Goal: Task Accomplishment & Management: Manage account settings

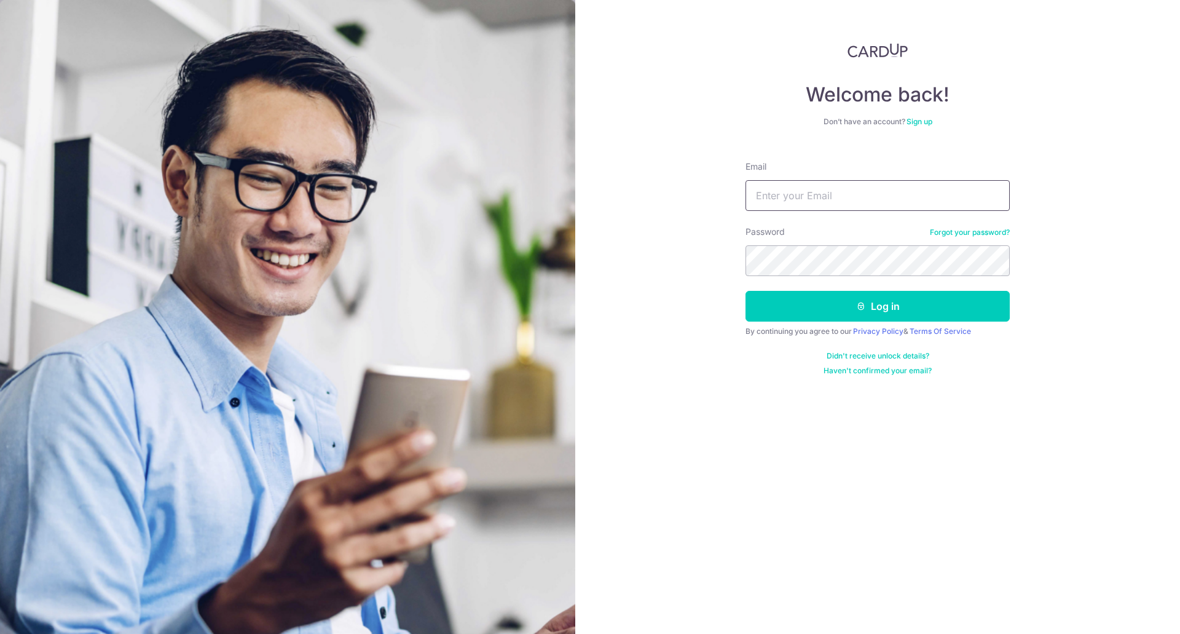
click at [802, 192] on input "Email" at bounding box center [878, 195] width 264 height 31
type input "[EMAIL_ADDRESS][DOMAIN_NAME]"
click at [746, 291] on button "Log in" at bounding box center [878, 306] width 264 height 31
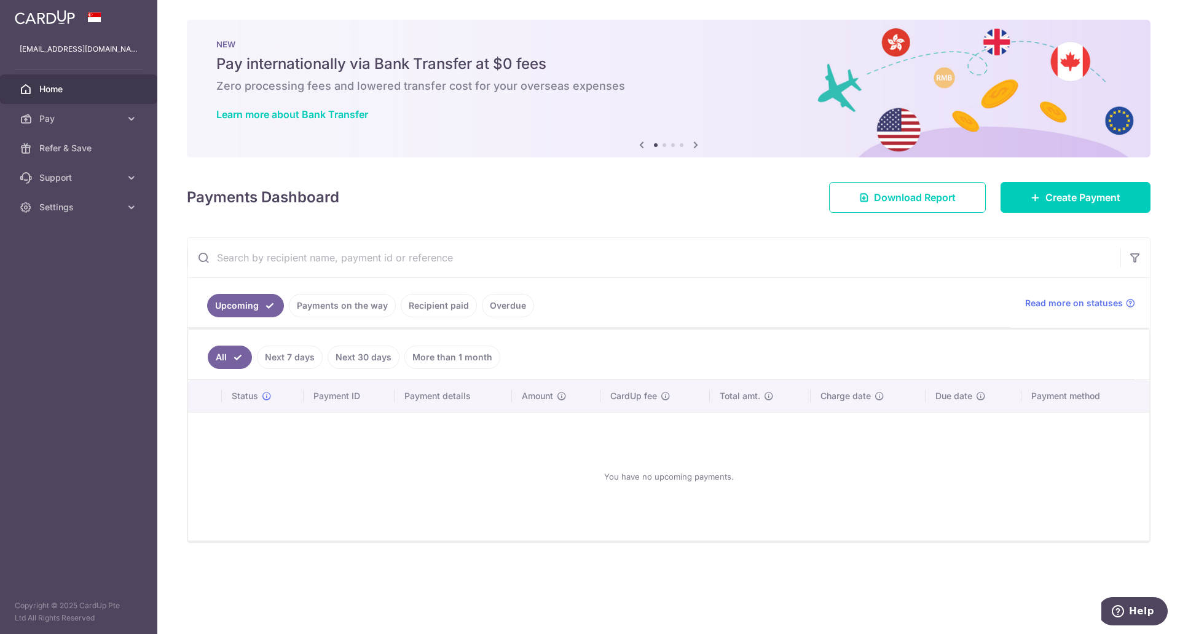
click at [122, 118] on link "Pay" at bounding box center [78, 119] width 157 height 30
click at [68, 149] on span "Payments" at bounding box center [79, 148] width 81 height 12
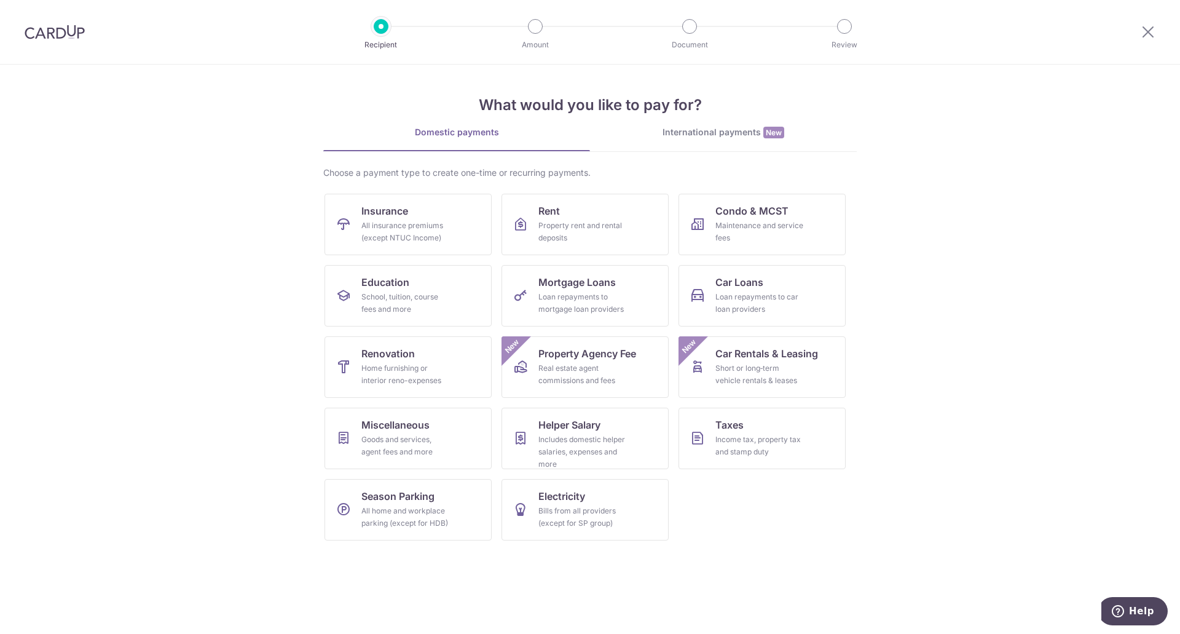
click at [61, 38] on img at bounding box center [55, 32] width 60 height 15
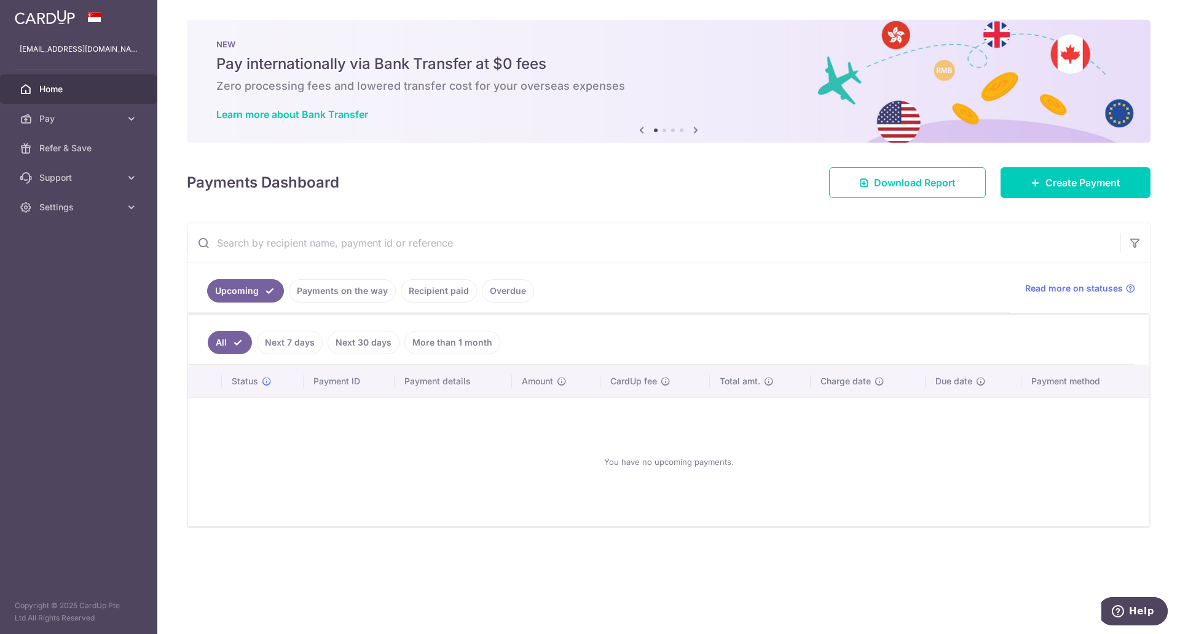
click at [441, 342] on link "More than 1 month" at bounding box center [453, 342] width 96 height 23
click at [432, 292] on link "Recipient paid" at bounding box center [439, 290] width 76 height 23
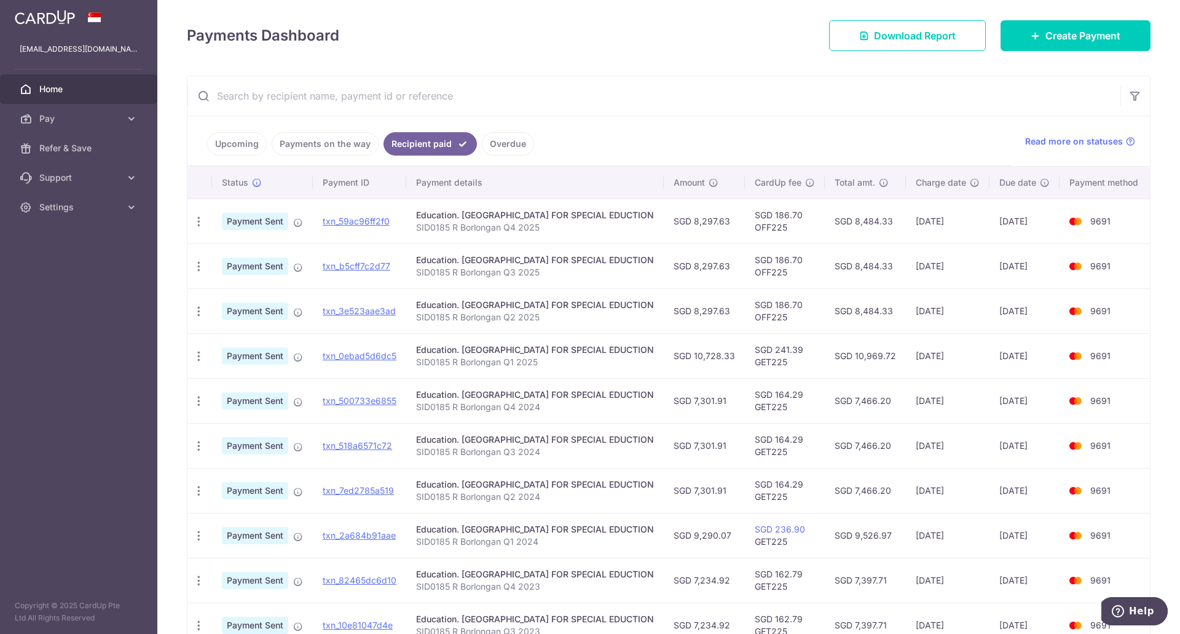
scroll to position [123, 0]
